Goal: Use online tool/utility: Utilize a website feature to perform a specific function

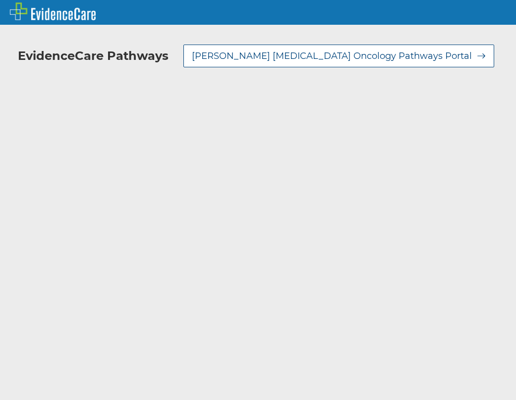
click at [133, 266] on span at bounding box center [132, 269] width 10 height 10
click at [0, 0] on input "Off Pathway" at bounding box center [0, 0] width 0 height 0
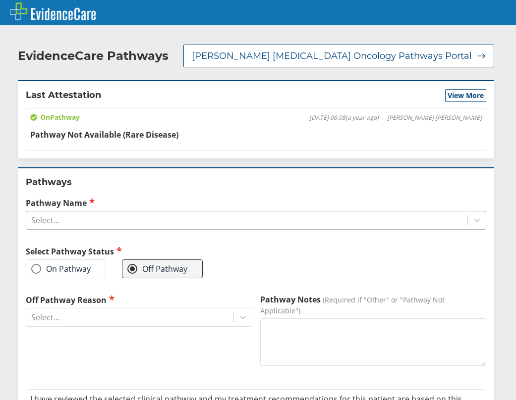
click at [108, 222] on div "Select..." at bounding box center [246, 220] width 441 height 17
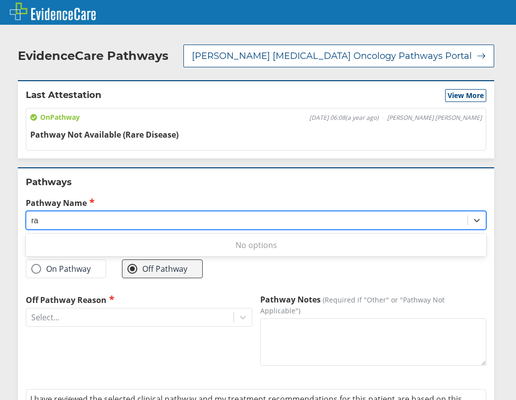
type input "r"
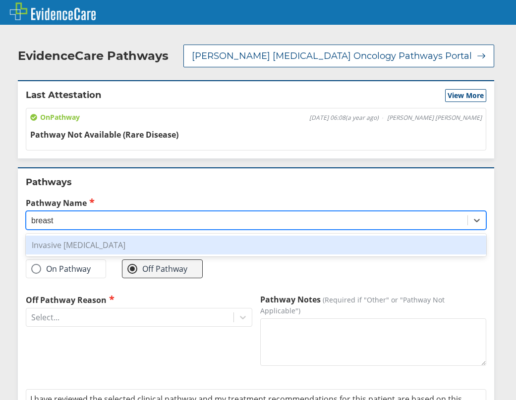
type input "breast"
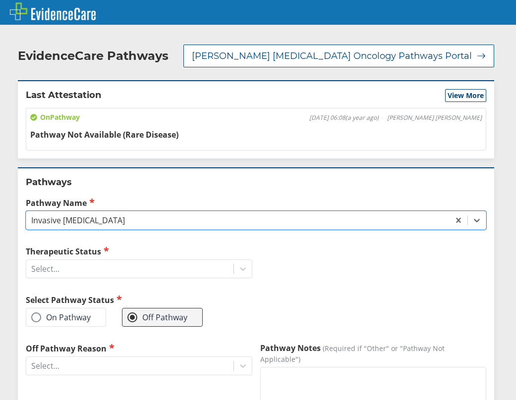
scroll to position [50, 0]
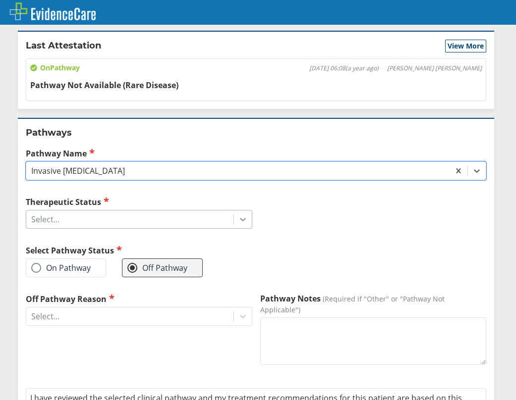
click at [238, 212] on div at bounding box center [243, 220] width 18 height 18
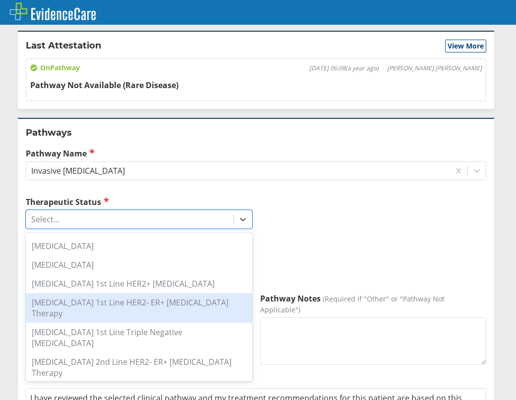
scroll to position [198, 0]
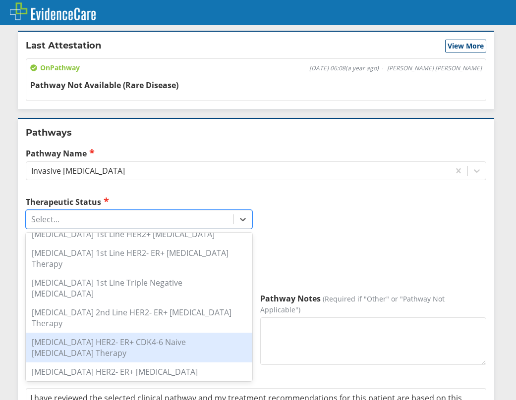
click at [131, 333] on div "[MEDICAL_DATA] HER2- ER+ CDK4-6 Naive [MEDICAL_DATA] Therapy" at bounding box center [139, 348] width 227 height 30
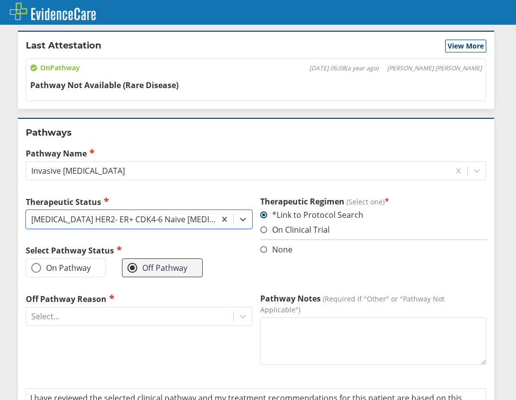
scroll to position [97, 0]
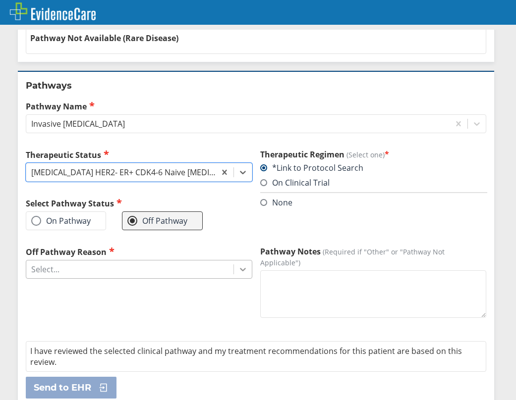
click at [244, 268] on div at bounding box center [243, 270] width 18 height 18
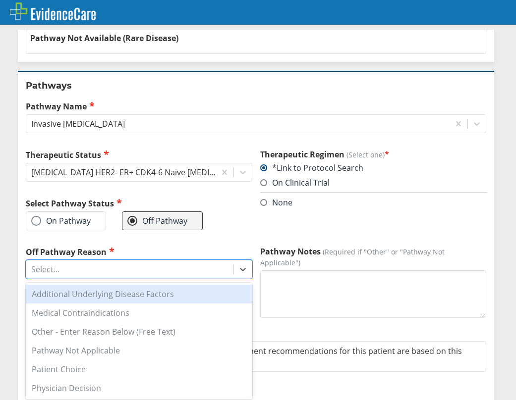
drag, startPoint x: 36, startPoint y: 221, endPoint x: 46, endPoint y: 227, distance: 11.6
click at [36, 221] on span at bounding box center [36, 221] width 10 height 10
click at [0, 0] on input "On Pathway" at bounding box center [0, 0] width 0 height 0
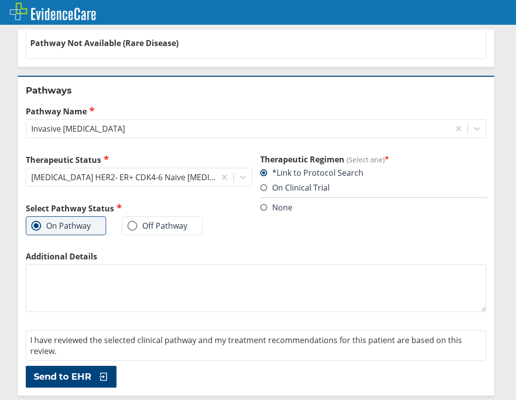
scroll to position [92, 0]
click at [68, 380] on span "Send to EHR" at bounding box center [62, 377] width 57 height 12
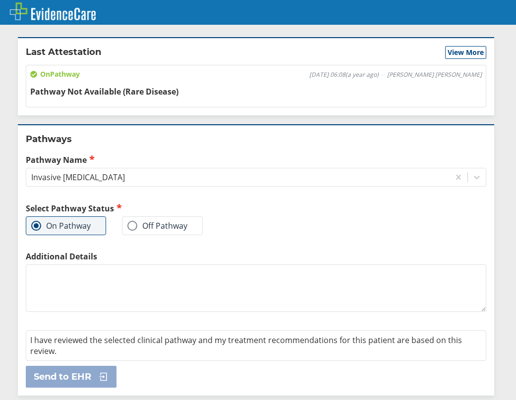
scroll to position [43, 0]
